Goal: Task Accomplishment & Management: Manage account settings

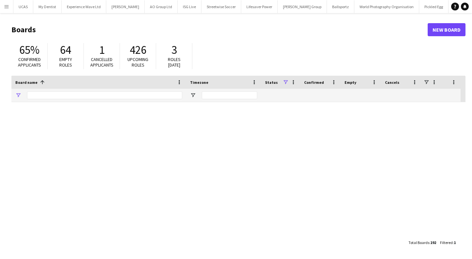
type input "******"
click at [9, 11] on button "Menu" at bounding box center [6, 6] width 13 height 13
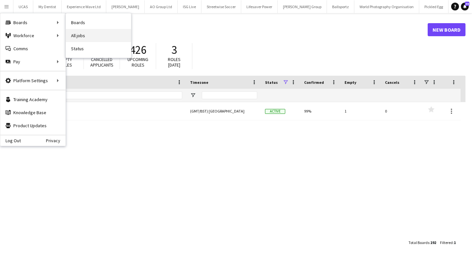
click at [78, 36] on link "All jobs" at bounding box center [98, 35] width 65 height 13
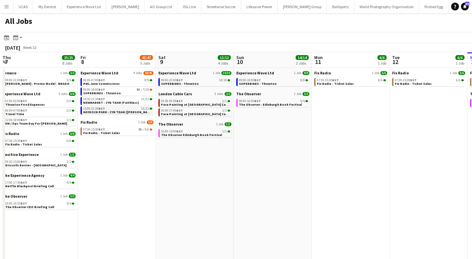
scroll to position [0, 155]
click at [103, 111] on span "HAYDOCK PARK - ZYN TEAM ([PERSON_NAME])" at bounding box center [119, 112] width 71 height 4
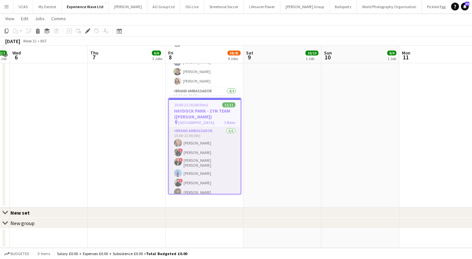
scroll to position [275, 0]
click at [199, 167] on app-card-role "Brand Ambassador [DATE] 15:00-21:00 (6h) [PERSON_NAME] ! [PERSON_NAME] ! [PERSO…" at bounding box center [205, 162] width 72 height 71
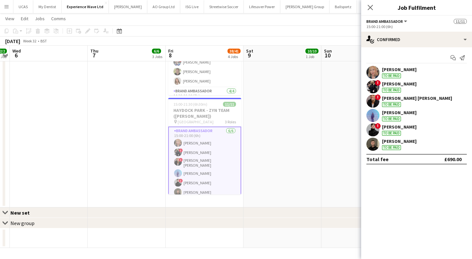
click at [375, 71] on app-user-avatar at bounding box center [372, 72] width 13 height 13
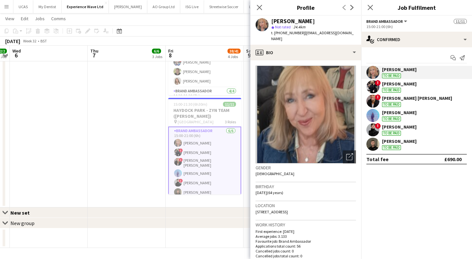
click at [415, 73] on div "[PERSON_NAME] To be paid" at bounding box center [416, 72] width 111 height 13
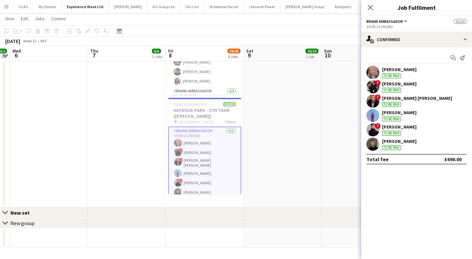
click at [373, 72] on app-user-avatar at bounding box center [372, 72] width 13 height 13
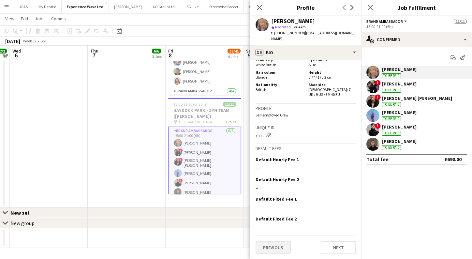
scroll to position [375, 0]
click at [276, 243] on button "Previous" at bounding box center [272, 247] width 35 height 13
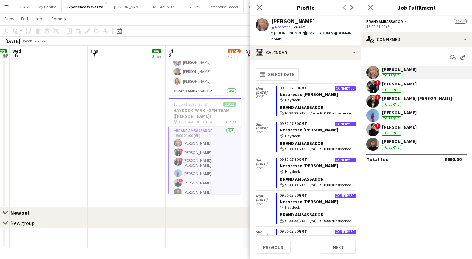
click at [308, 106] on div "Brand Ambassador" at bounding box center [317, 107] width 76 height 6
click at [156, 122] on app-date-cell "01:00-02:00 (1h) 3/3 Thruxton Food Expenses pin Thruxton 1 Role Brand Ambassado…" at bounding box center [127, 2] width 78 height 409
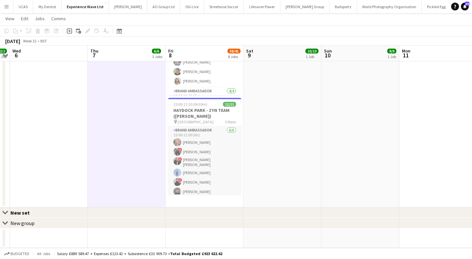
click at [189, 139] on app-card-role "Brand Ambassador [DATE] 15:00-21:00 (6h) [PERSON_NAME] ! [PERSON_NAME] ! [PERSO…" at bounding box center [204, 161] width 73 height 71
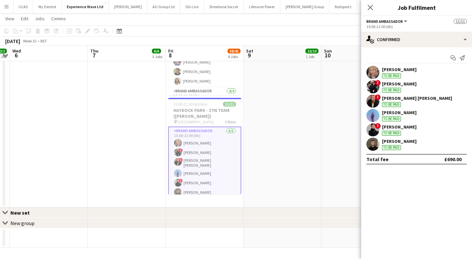
click at [372, 86] on app-user-avatar at bounding box center [372, 86] width 13 height 13
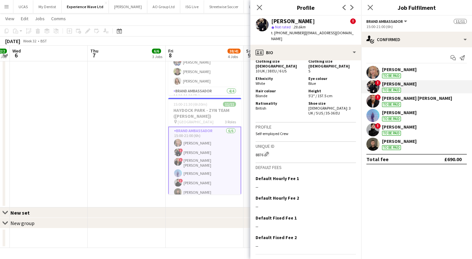
scroll to position [486, 0]
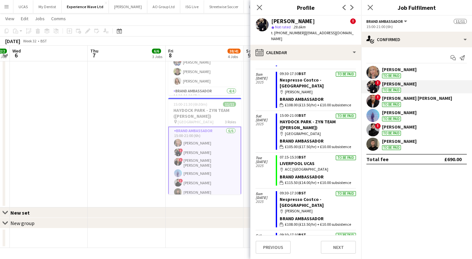
scroll to position [1076, 0]
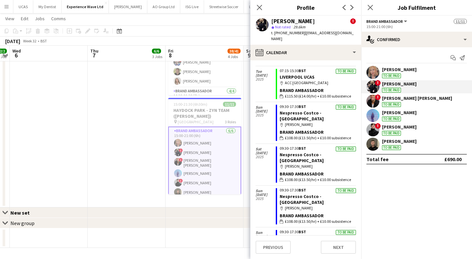
click at [375, 130] on app-user-avatar at bounding box center [372, 129] width 13 height 13
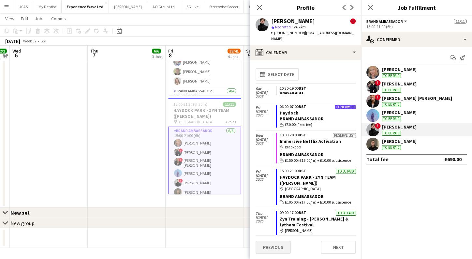
click at [271, 250] on button "Previous" at bounding box center [272, 246] width 35 height 13
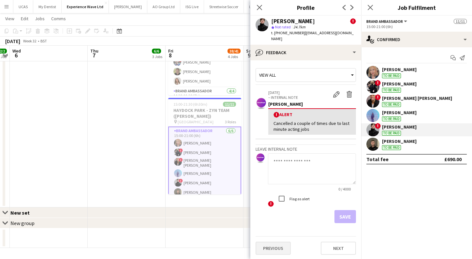
click at [275, 242] on button "Previous" at bounding box center [272, 247] width 35 height 13
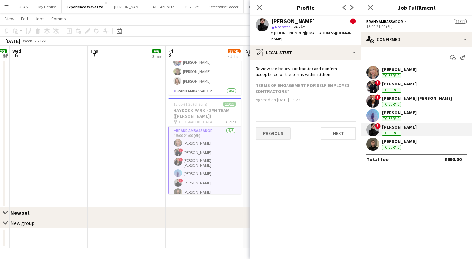
click at [286, 127] on button "Previous" at bounding box center [272, 133] width 35 height 13
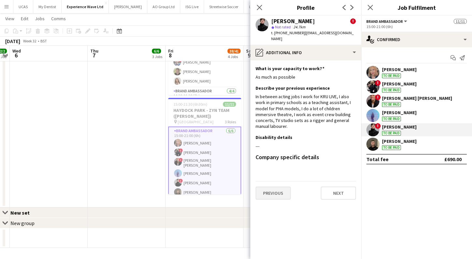
click at [272, 186] on button "Previous" at bounding box center [272, 192] width 35 height 13
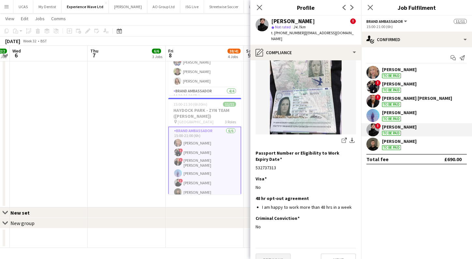
scroll to position [80, 0]
click at [271, 253] on button "Previous" at bounding box center [272, 259] width 35 height 13
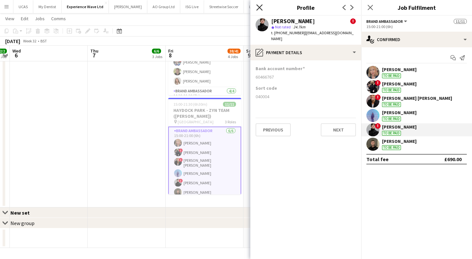
click at [261, 8] on icon "Close pop-in" at bounding box center [259, 7] width 6 height 6
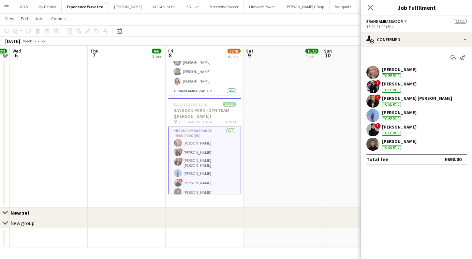
click at [372, 114] on app-user-avatar at bounding box center [372, 115] width 13 height 13
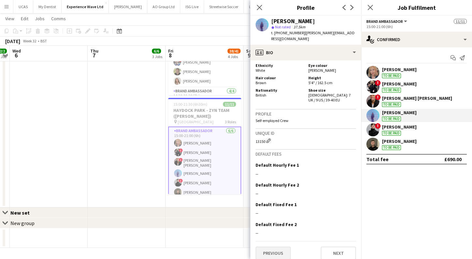
scroll to position [365, 0]
click at [278, 247] on button "Previous" at bounding box center [272, 253] width 35 height 13
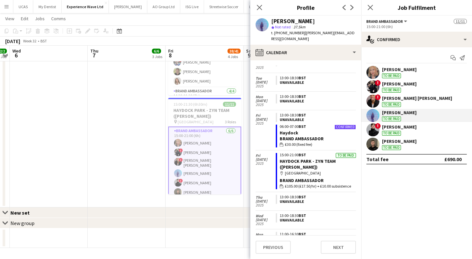
scroll to position [84, 0]
click at [146, 133] on app-date-cell "01:00-02:00 (1h) 3/3 Thruxton Food Expenses pin Thruxton 1 Role Brand Ambassado…" at bounding box center [127, 2] width 78 height 409
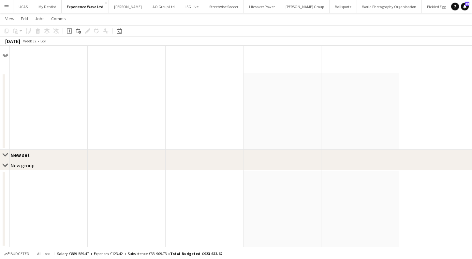
scroll to position [0, 0]
